Goal: Task Accomplishment & Management: Complete application form

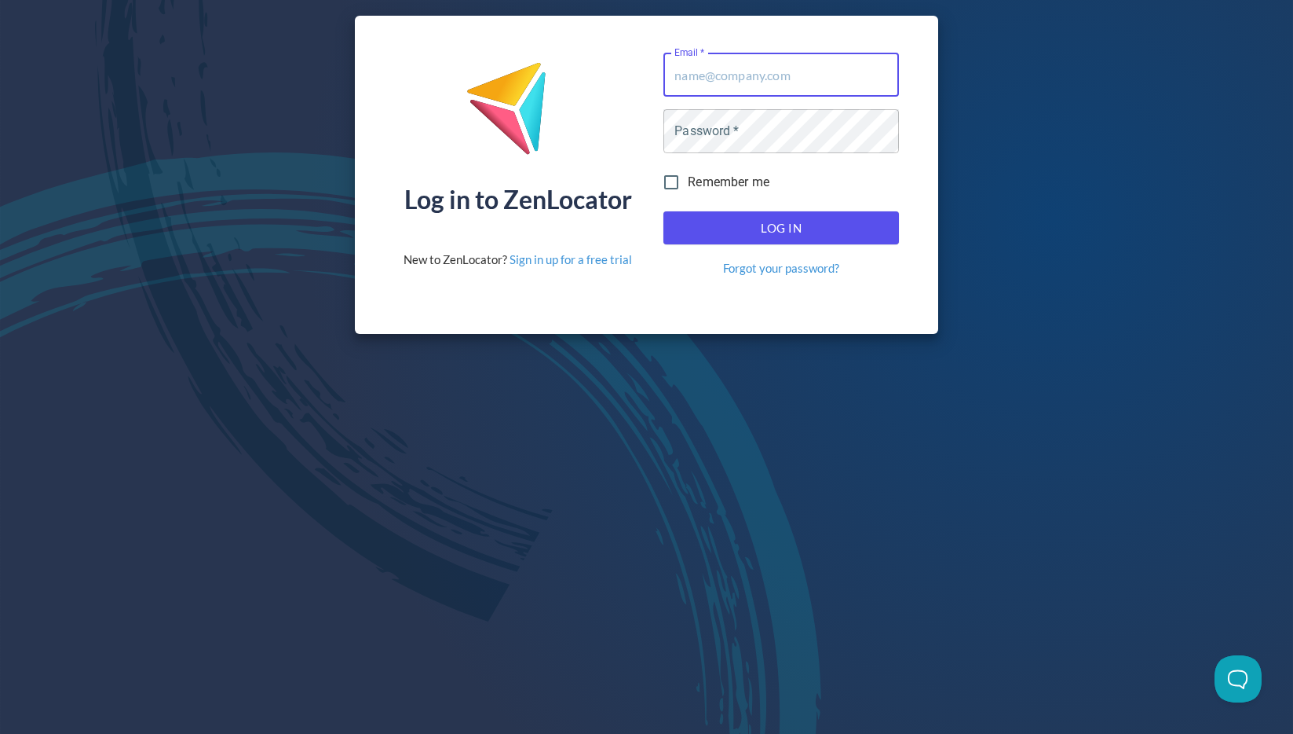
click at [0, 733] on com-1password-button at bounding box center [0, 734] width 0 height 0
type input "[EMAIL_ADDRESS][DOMAIN_NAME]"
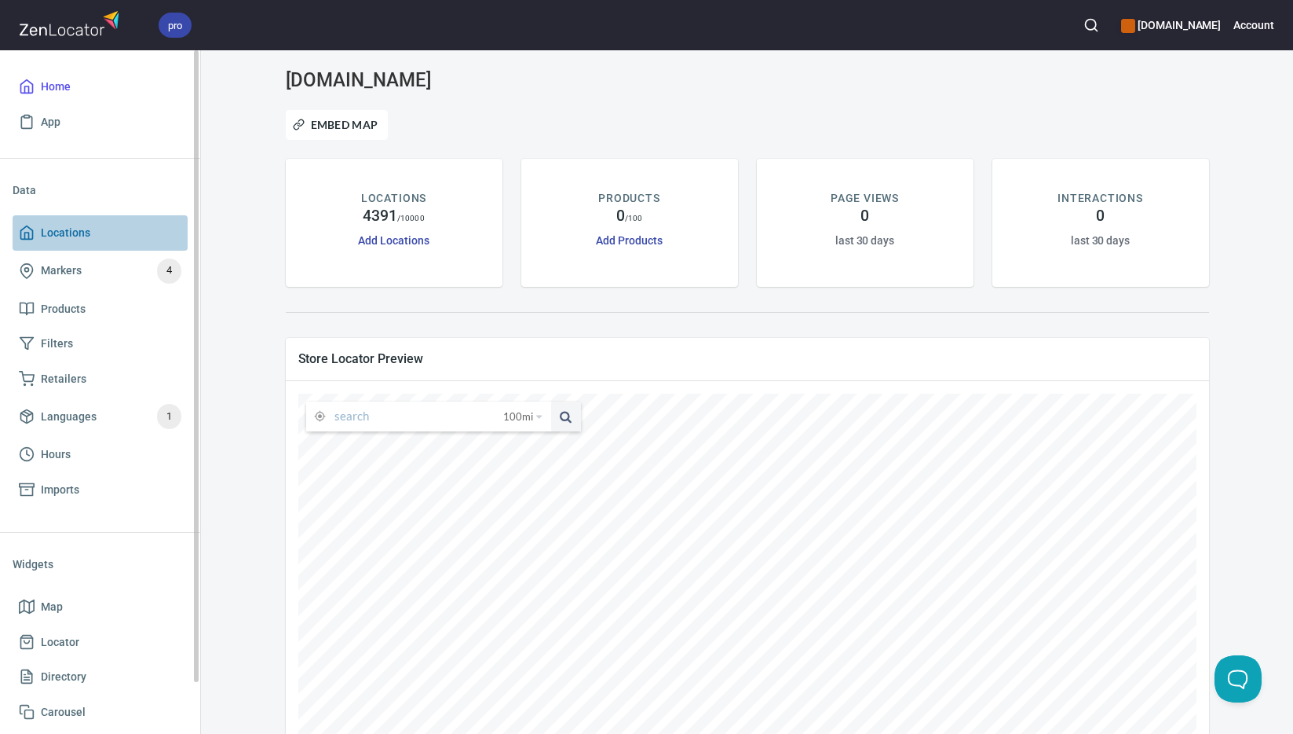
click at [85, 232] on span "Locations" at bounding box center [65, 233] width 49 height 20
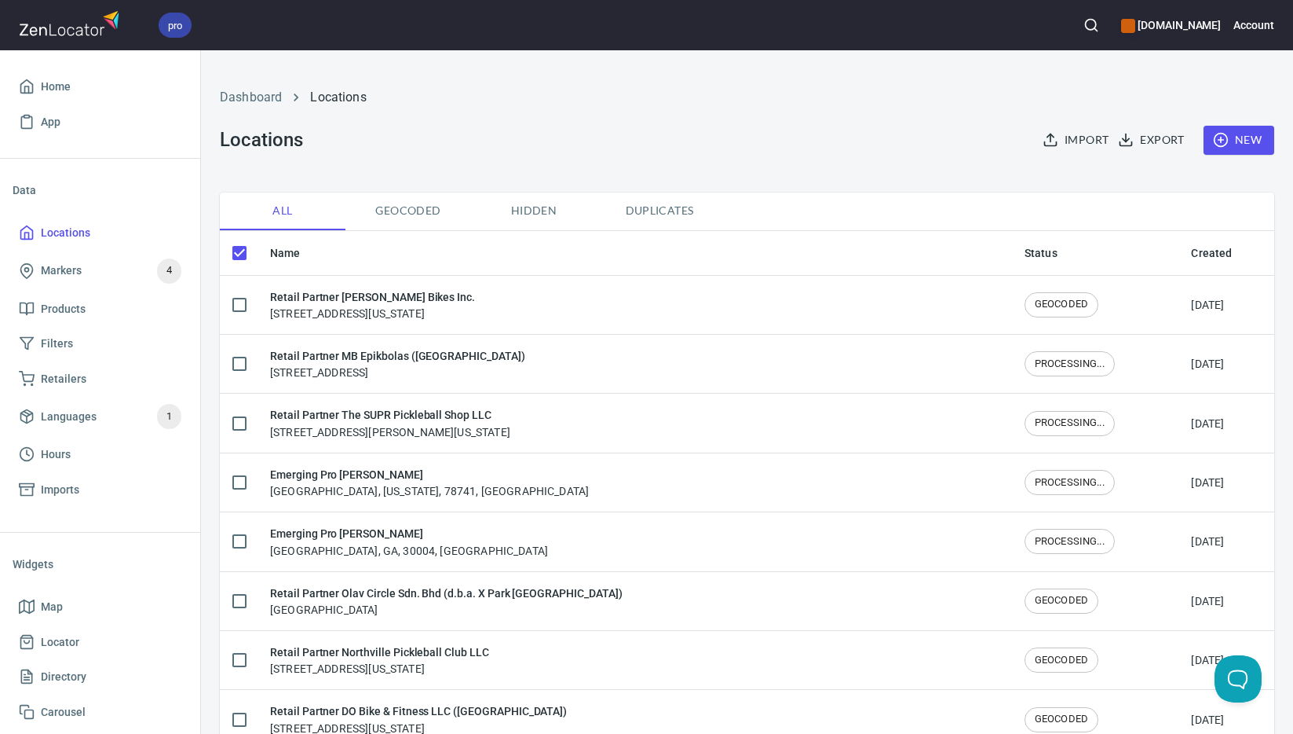
checkbox input "false"
click at [1239, 137] on span "New" at bounding box center [1240, 140] width 46 height 20
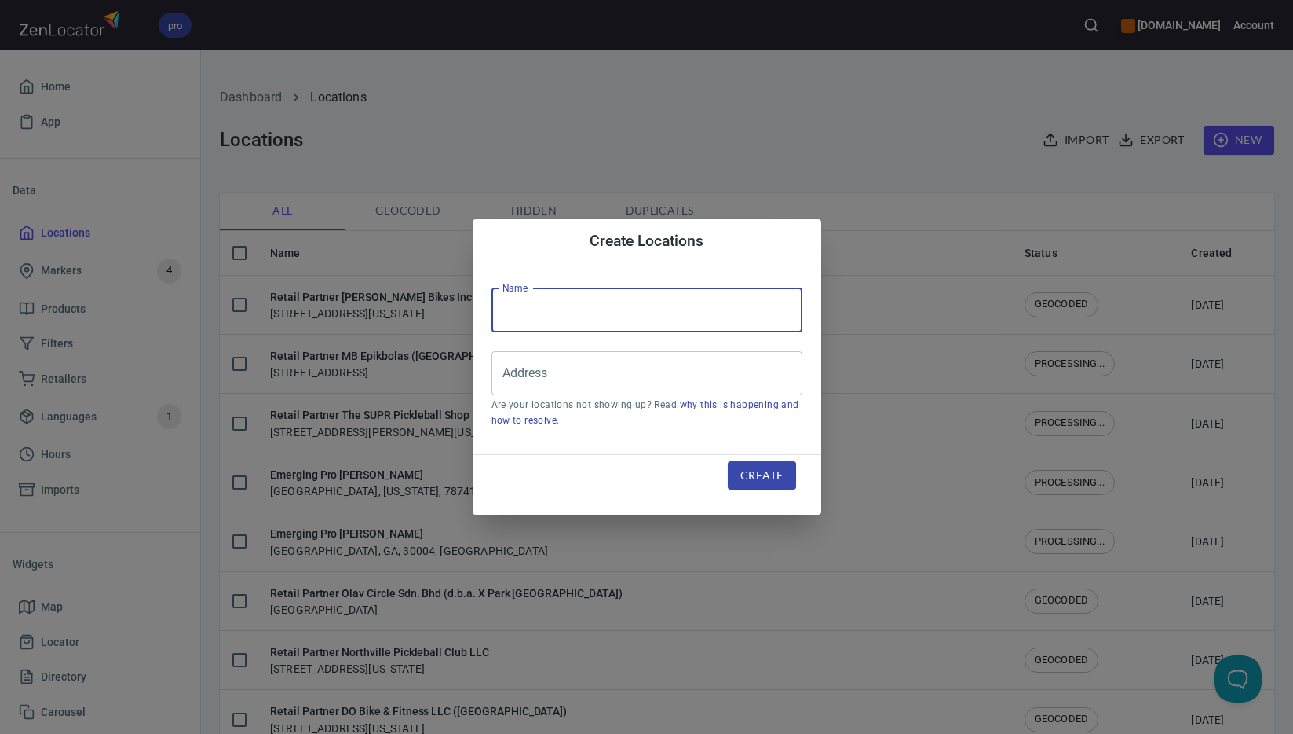
click at [663, 306] on input "text" at bounding box center [647, 310] width 311 height 44
paste input "Centex Pickleball LLC ([GEOGRAPHIC_DATA] - [GEOGRAPHIC_DATA], [GEOGRAPHIC_DATA])"
type input "Retail Partner Centex Pickleball LLC ([GEOGRAPHIC_DATA] - [GEOGRAPHIC_DATA], [G…"
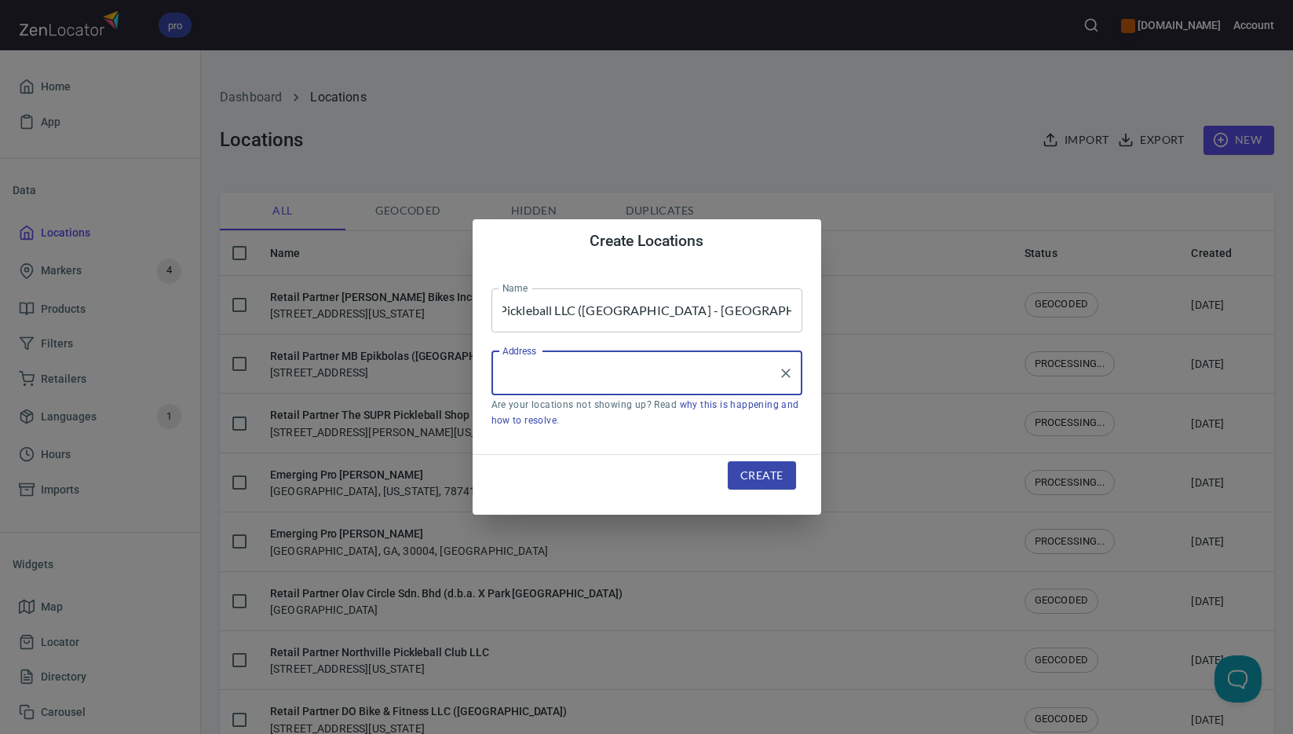
click at [664, 358] on input "Address" at bounding box center [635, 373] width 273 height 30
paste input "[STREET_ADDRESS][PERSON_NAME]"
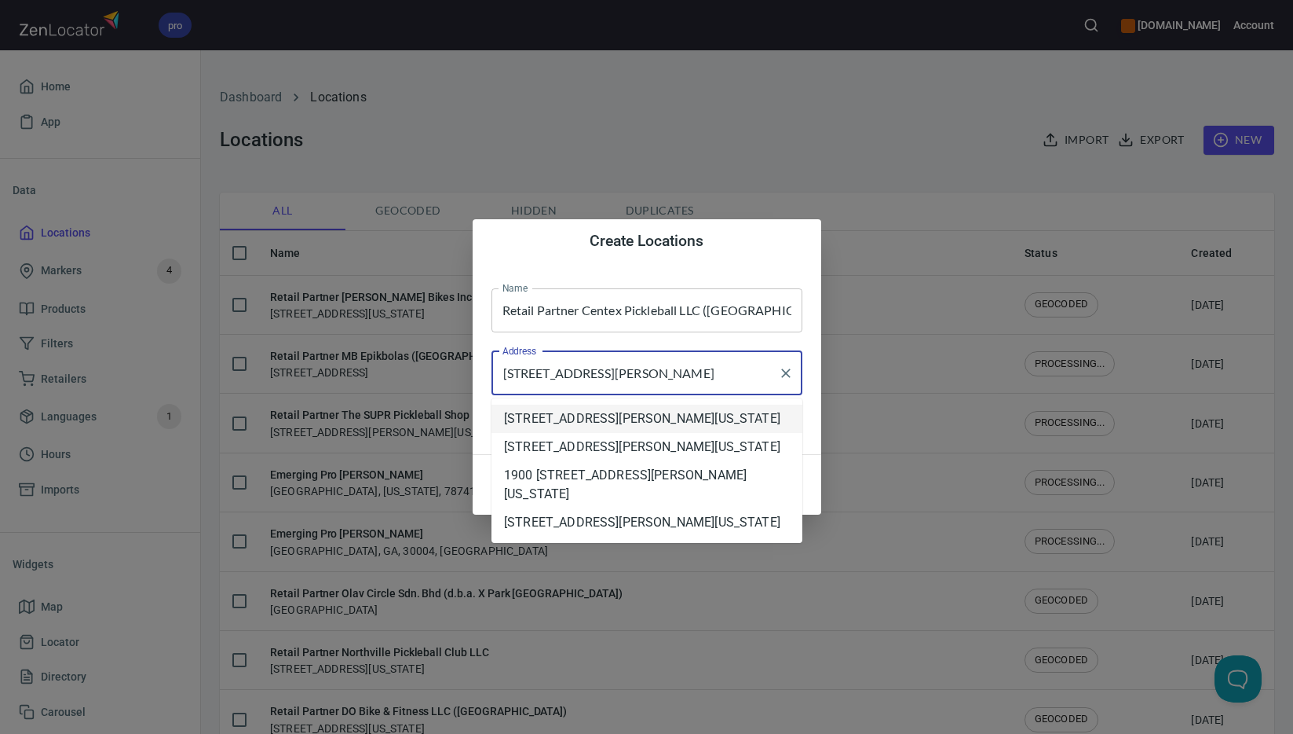
click at [0, 733] on com-1password-button at bounding box center [0, 734] width 0 height 0
click at [670, 433] on li "[STREET_ADDRESS][PERSON_NAME][US_STATE]" at bounding box center [647, 418] width 311 height 28
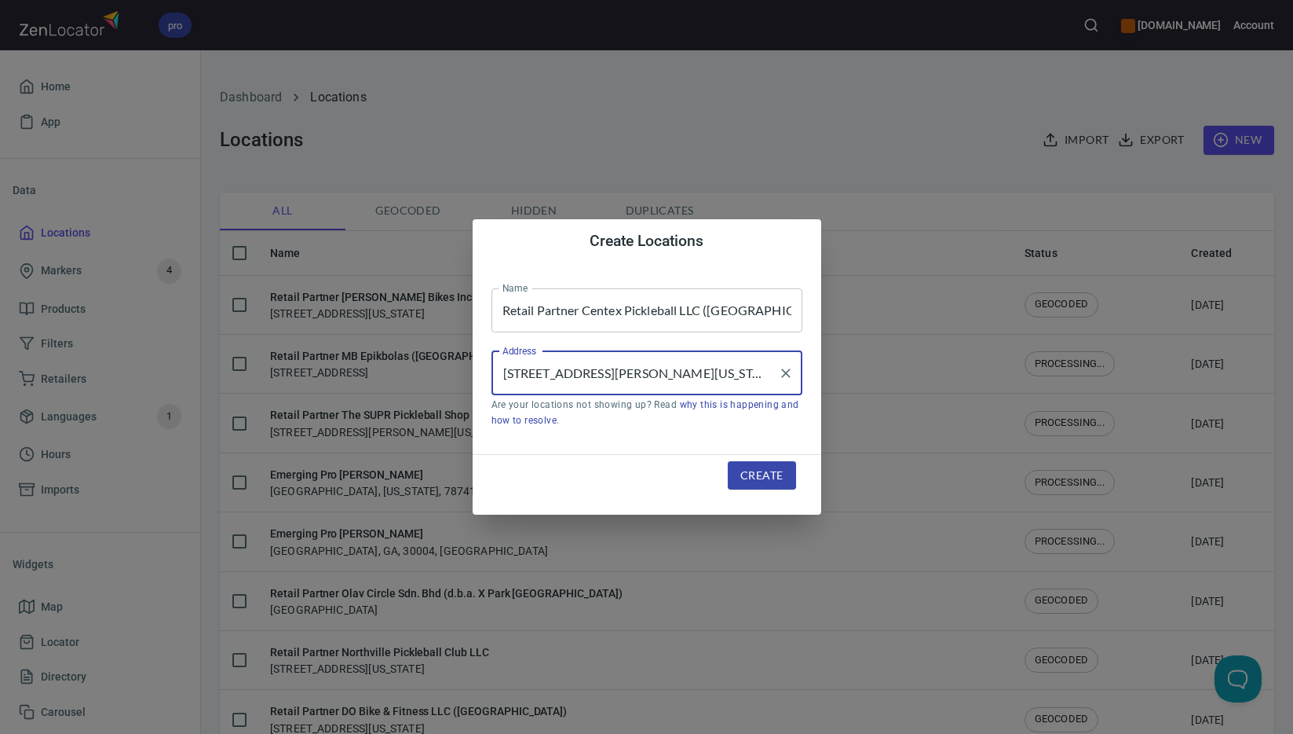
type input "[STREET_ADDRESS][PERSON_NAME][US_STATE]"
click at [767, 478] on span "Create" at bounding box center [762, 476] width 42 height 20
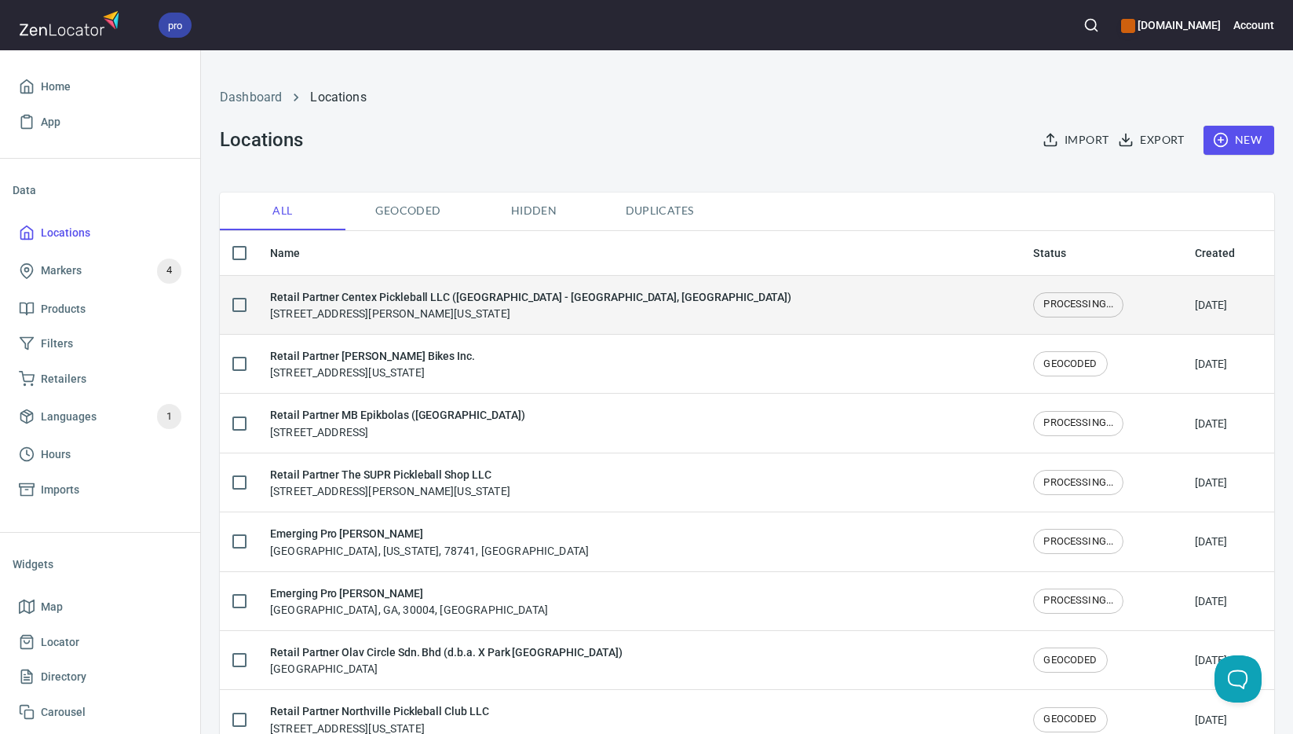
click at [483, 307] on div "Retail Partner Centex Pickleball LLC ([GEOGRAPHIC_DATA] - [GEOGRAPHIC_DATA], [G…" at bounding box center [530, 304] width 521 height 33
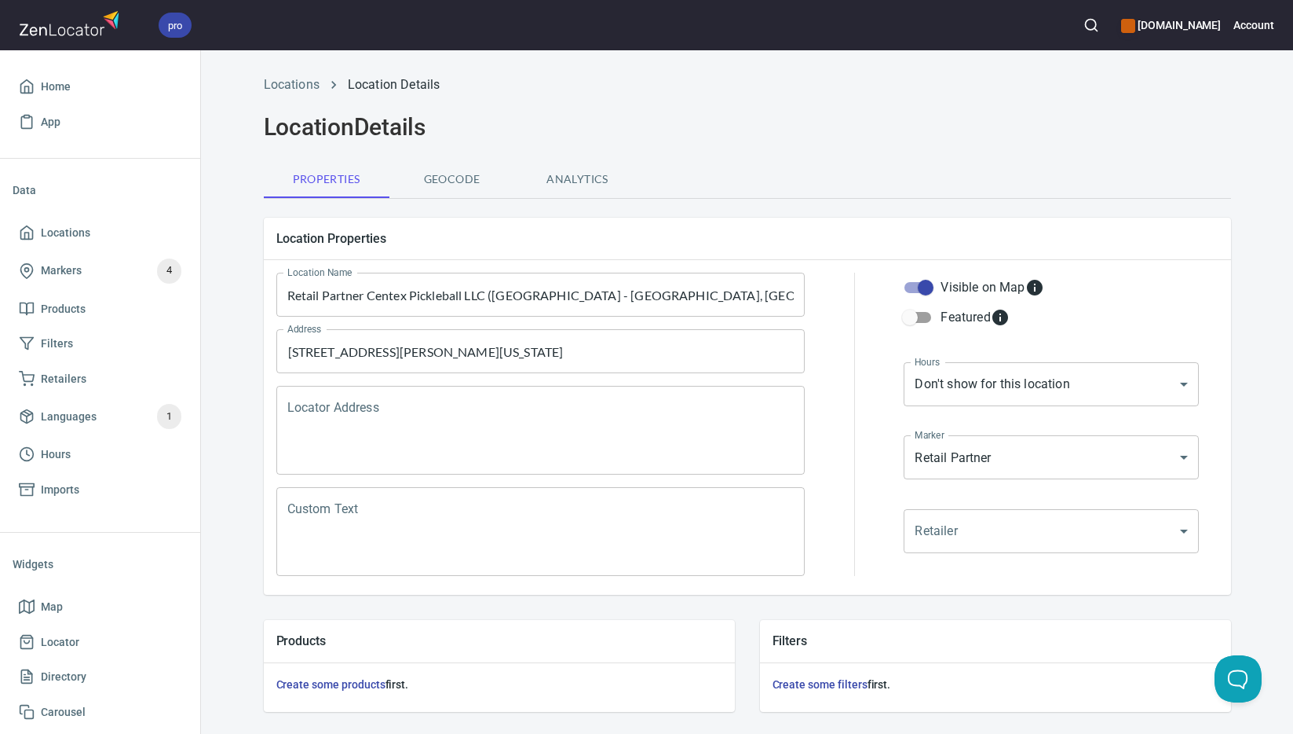
click at [492, 409] on textarea "Locator Address" at bounding box center [540, 431] width 507 height 60
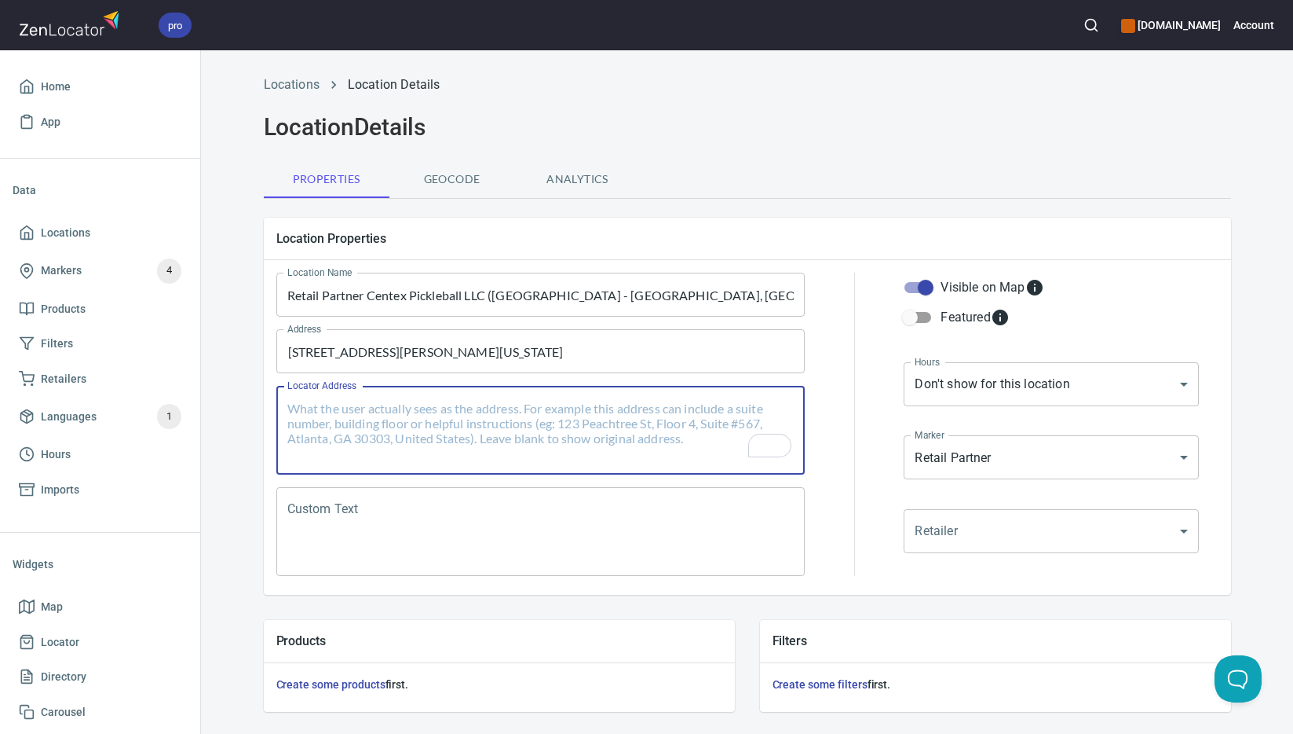
paste textarea "[STREET_ADDRESS][PERSON_NAME][US_STATE]"
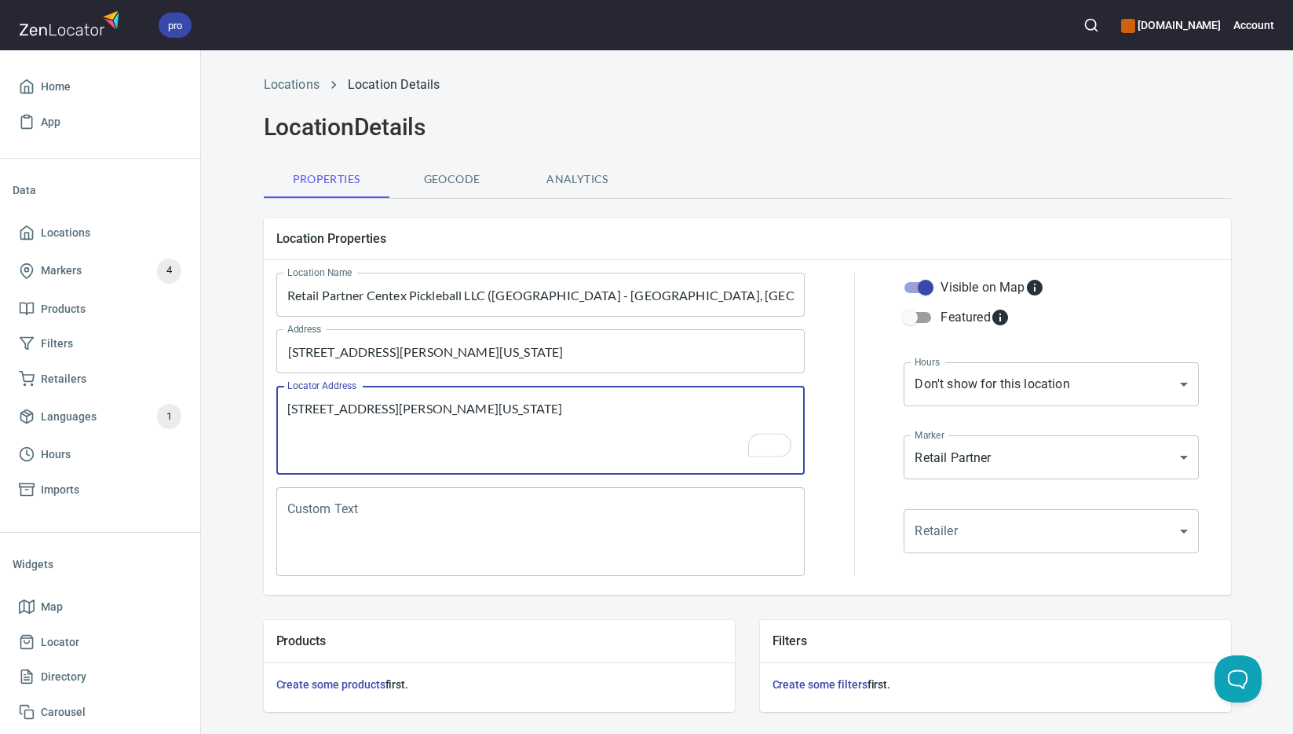
type textarea "[STREET_ADDRESS][PERSON_NAME][US_STATE]"
click at [642, 522] on textarea "Custom Text" at bounding box center [540, 532] width 507 height 60
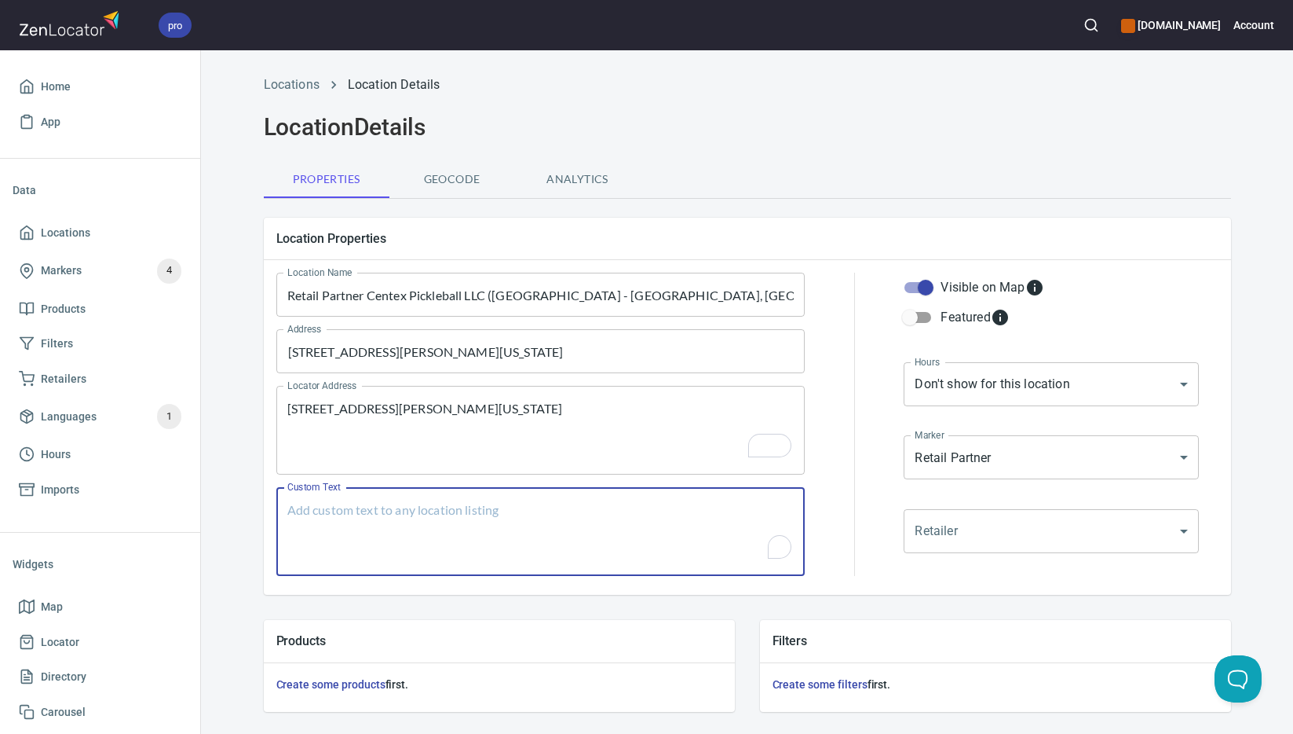
paste textarea "Brands Carried: Selkirkwe are a Pickleball Central shop where they bring in inv…"
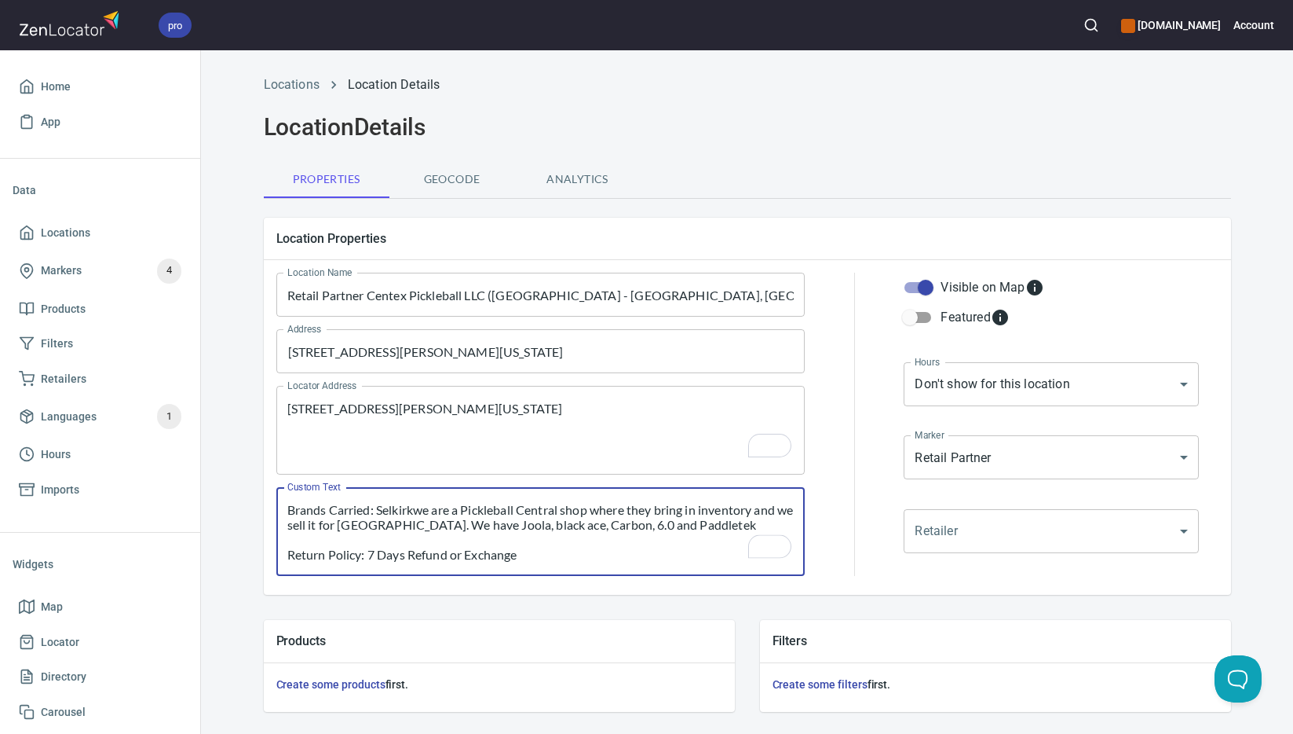
scroll to position [359, 0]
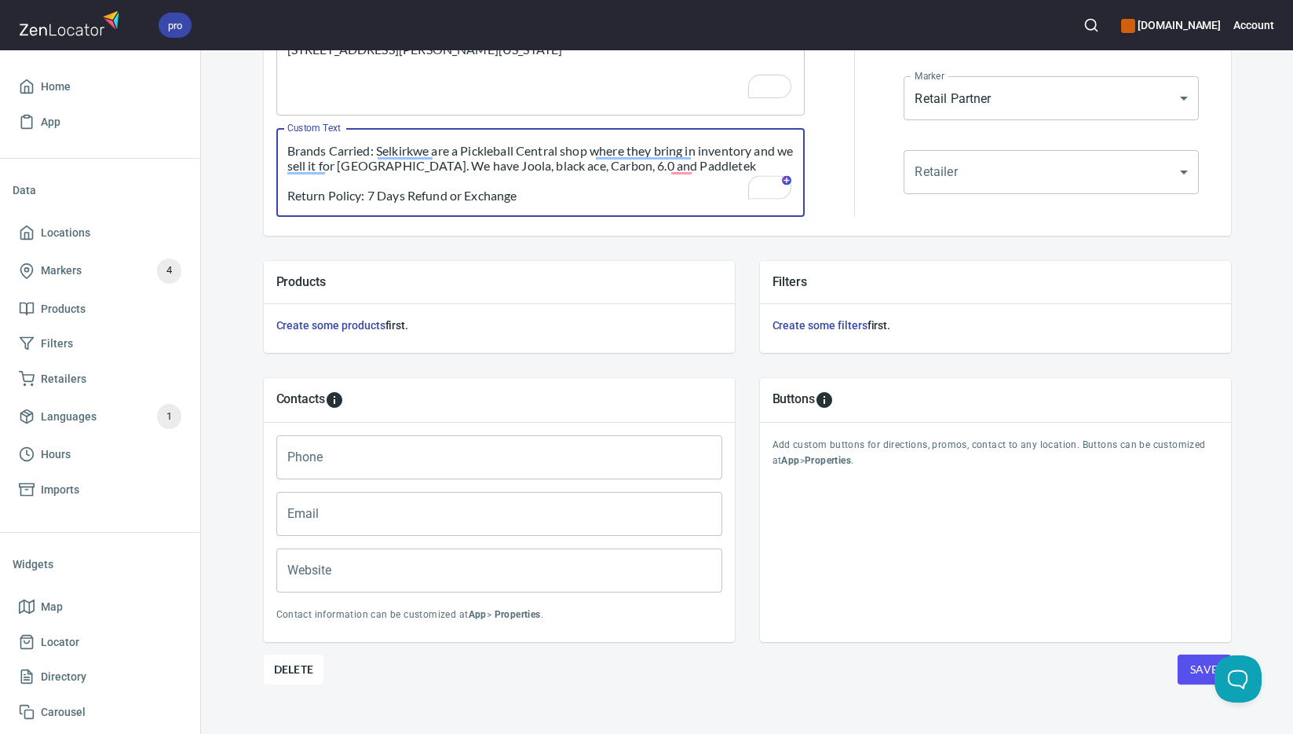
type textarea "Brands Carried: Selkirkwe are a Pickleball Central shop where they bring in inv…"
click at [505, 465] on input "Phone" at bounding box center [499, 457] width 446 height 44
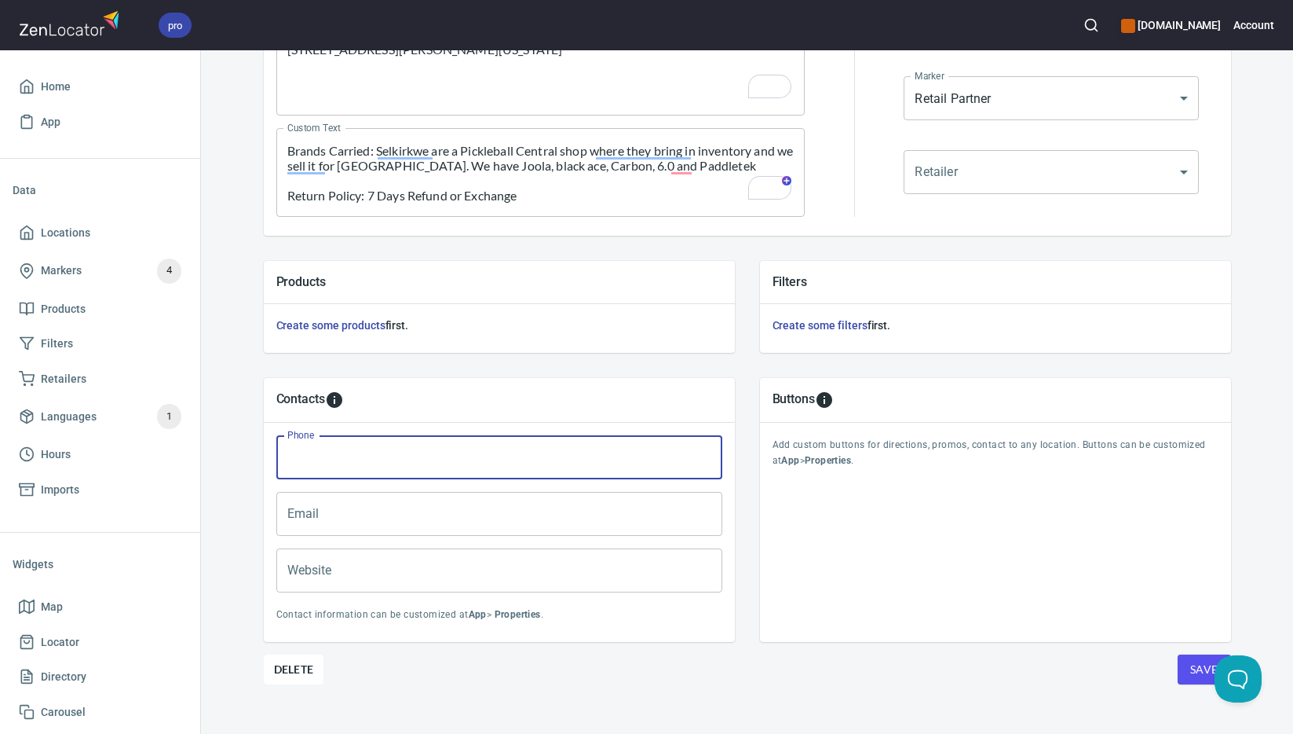
paste input "[PHONE_NUMBER]"
type input "[PHONE_NUMBER]"
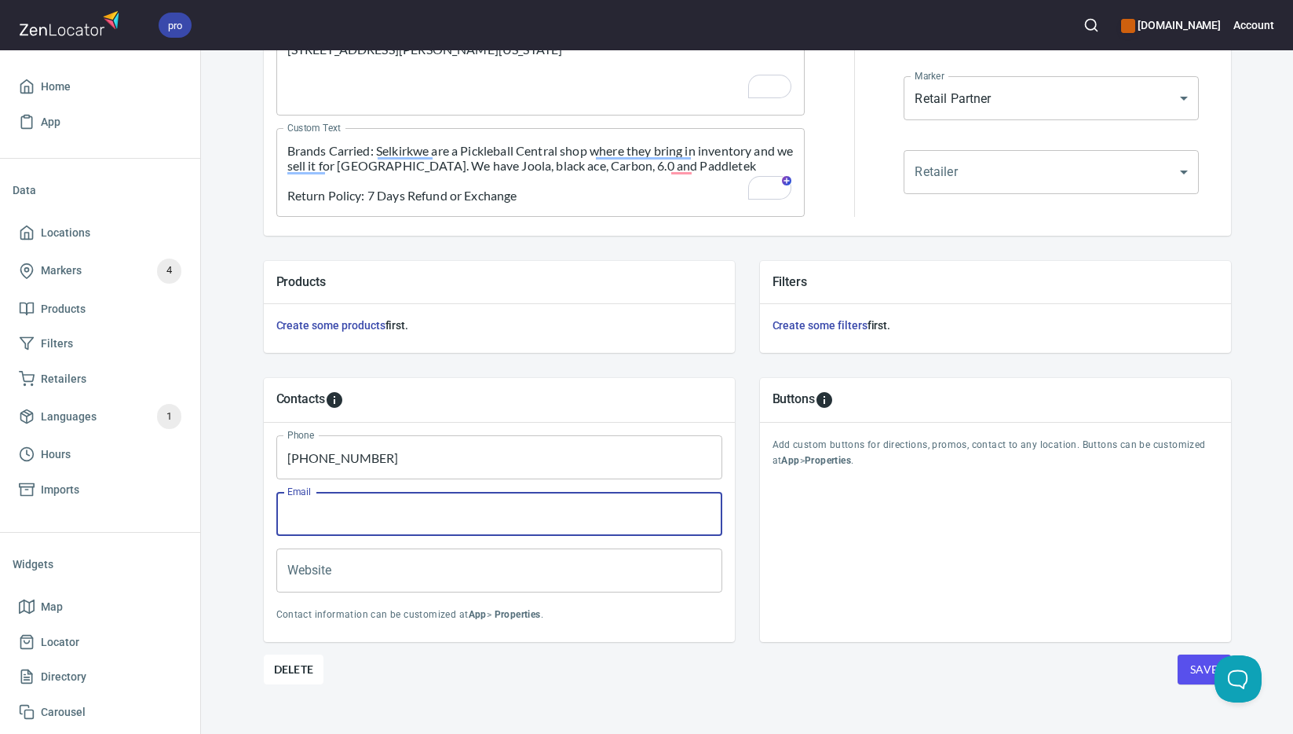
paste input "[EMAIL_ADDRESS][DOMAIN_NAME]"
type input "[EMAIL_ADDRESS][DOMAIN_NAME]"
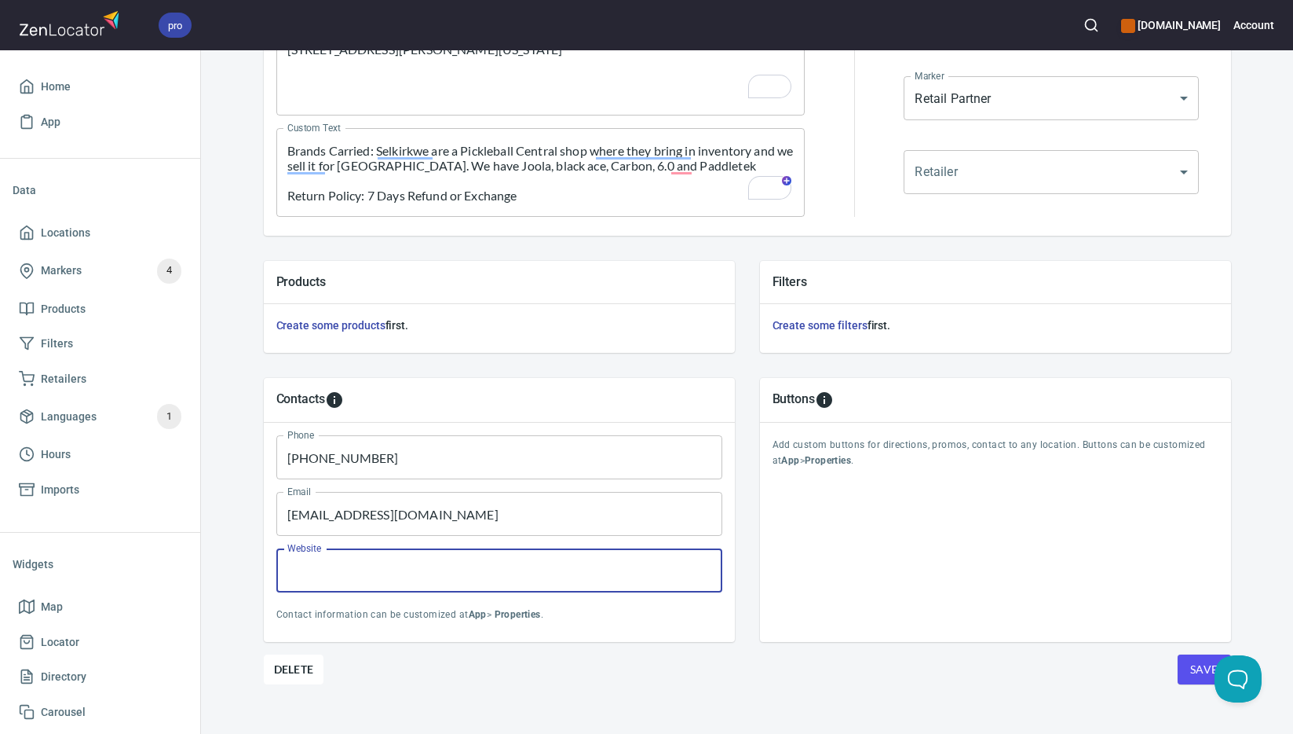
paste input "[URL][DOMAIN_NAME]"
type input "[URL][DOMAIN_NAME]"
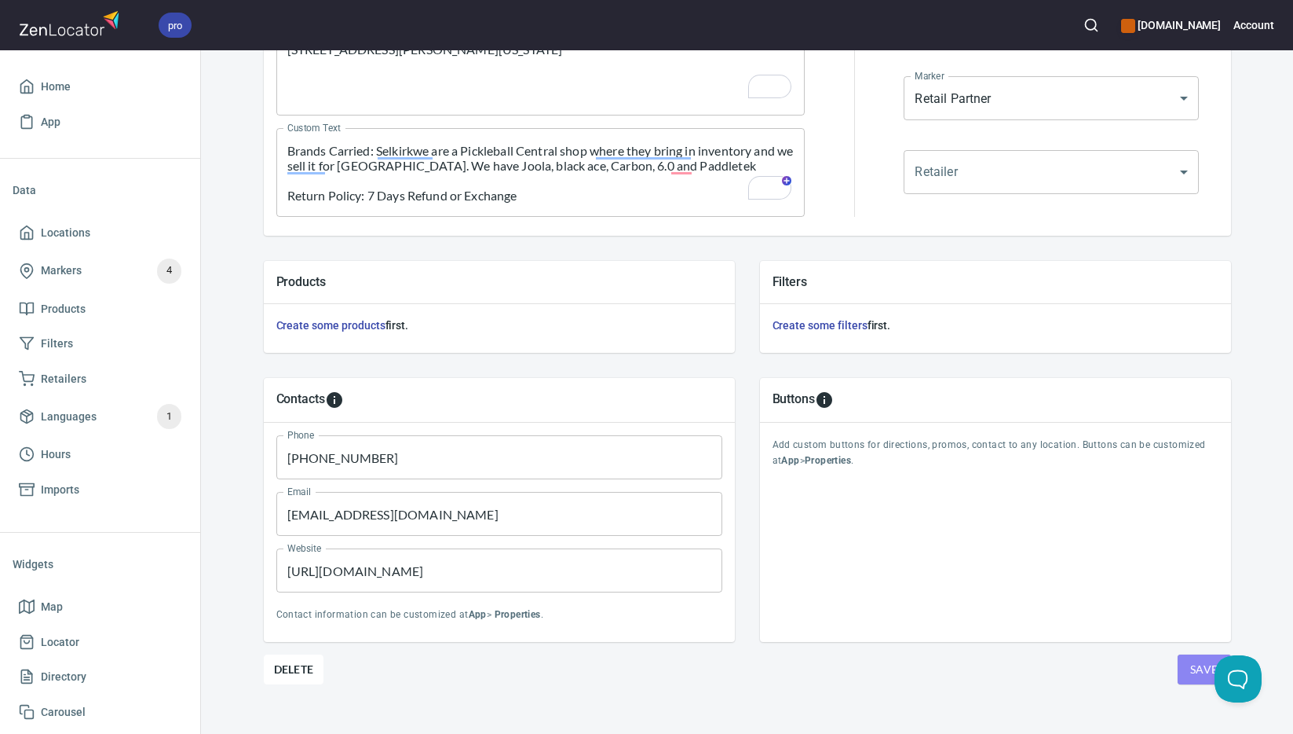
click at [1192, 669] on span "Save" at bounding box center [1205, 670] width 28 height 20
